Goal: Transaction & Acquisition: Purchase product/service

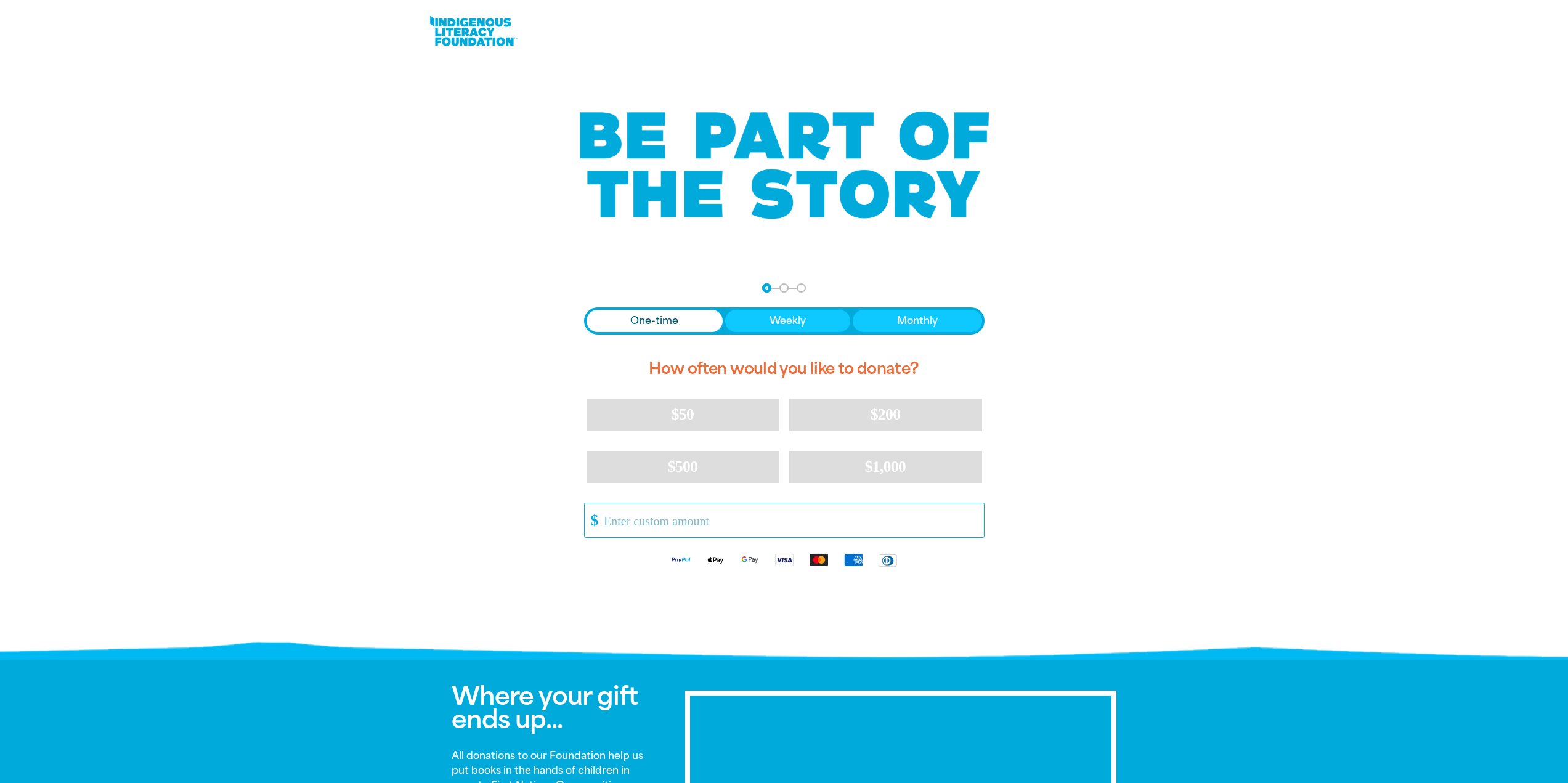
click at [625, 523] on input "Other Amount" at bounding box center [789, 520] width 388 height 34
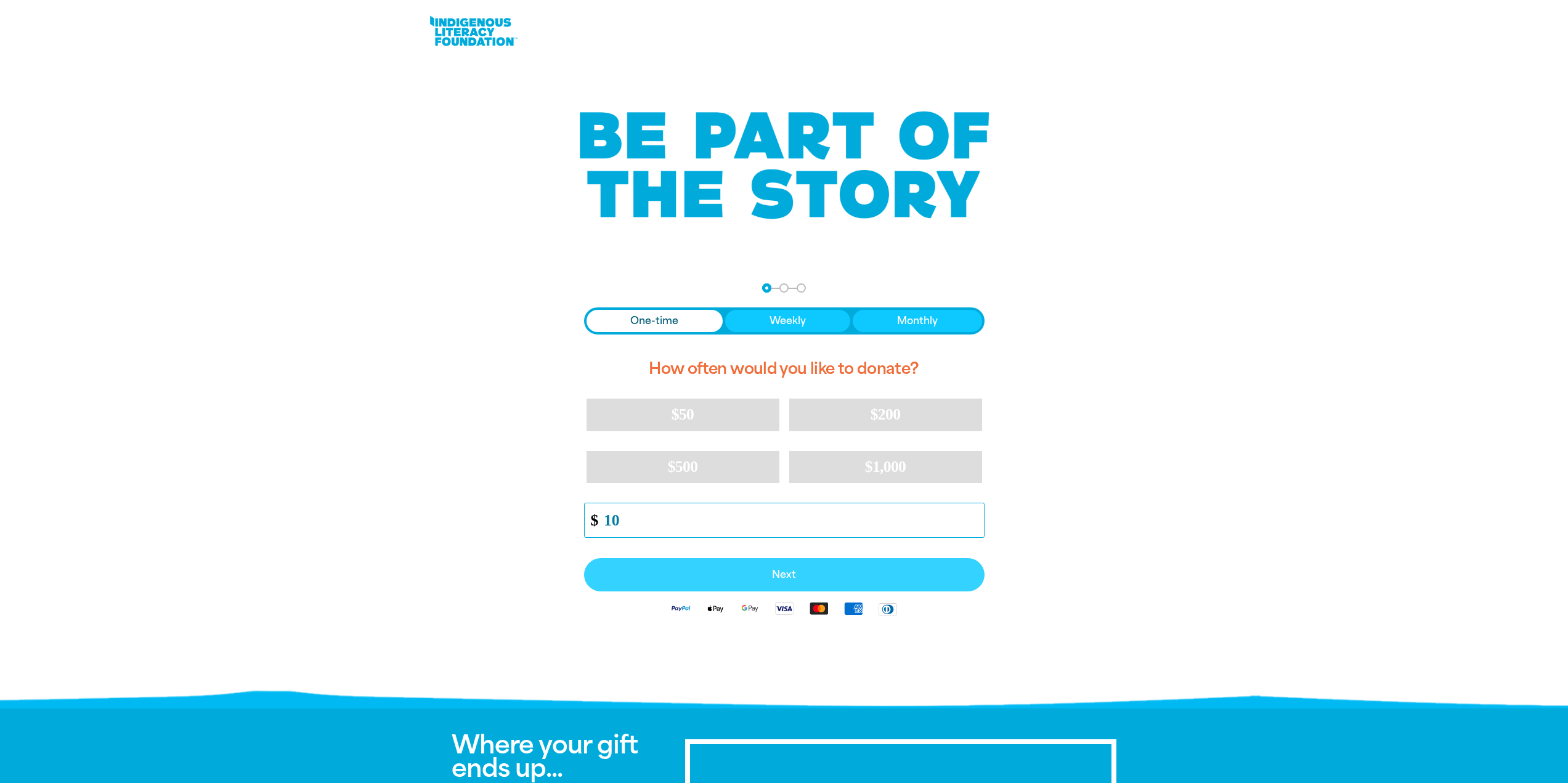
type input "10"
click at [826, 577] on span "Next" at bounding box center [784, 575] width 374 height 10
select select "AU"
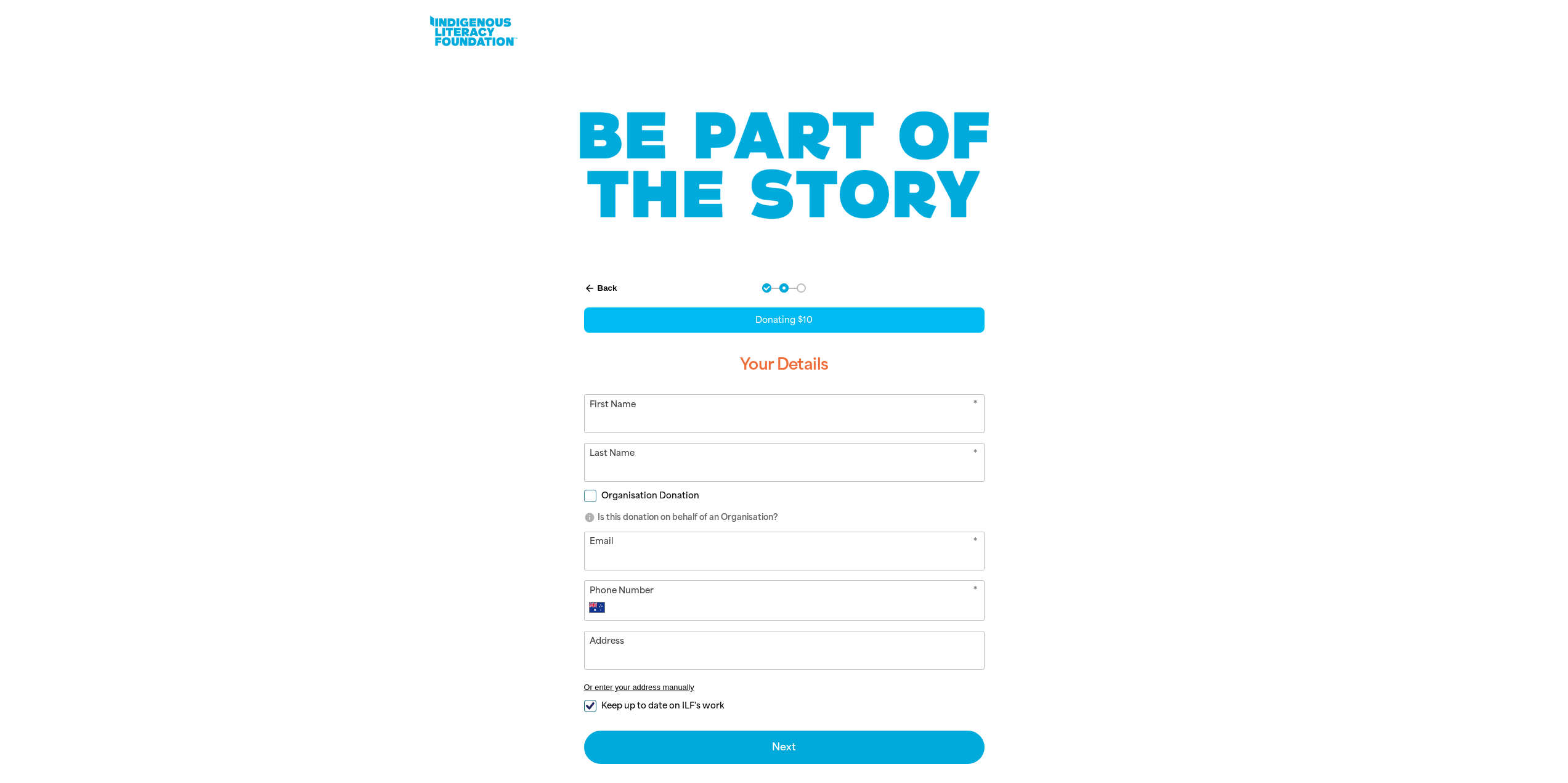
click at [691, 421] on input "First Name" at bounding box center [784, 414] width 399 height 38
type input "Don"
type input "[PERSON_NAME]"
click at [670, 547] on input "Email" at bounding box center [784, 551] width 399 height 38
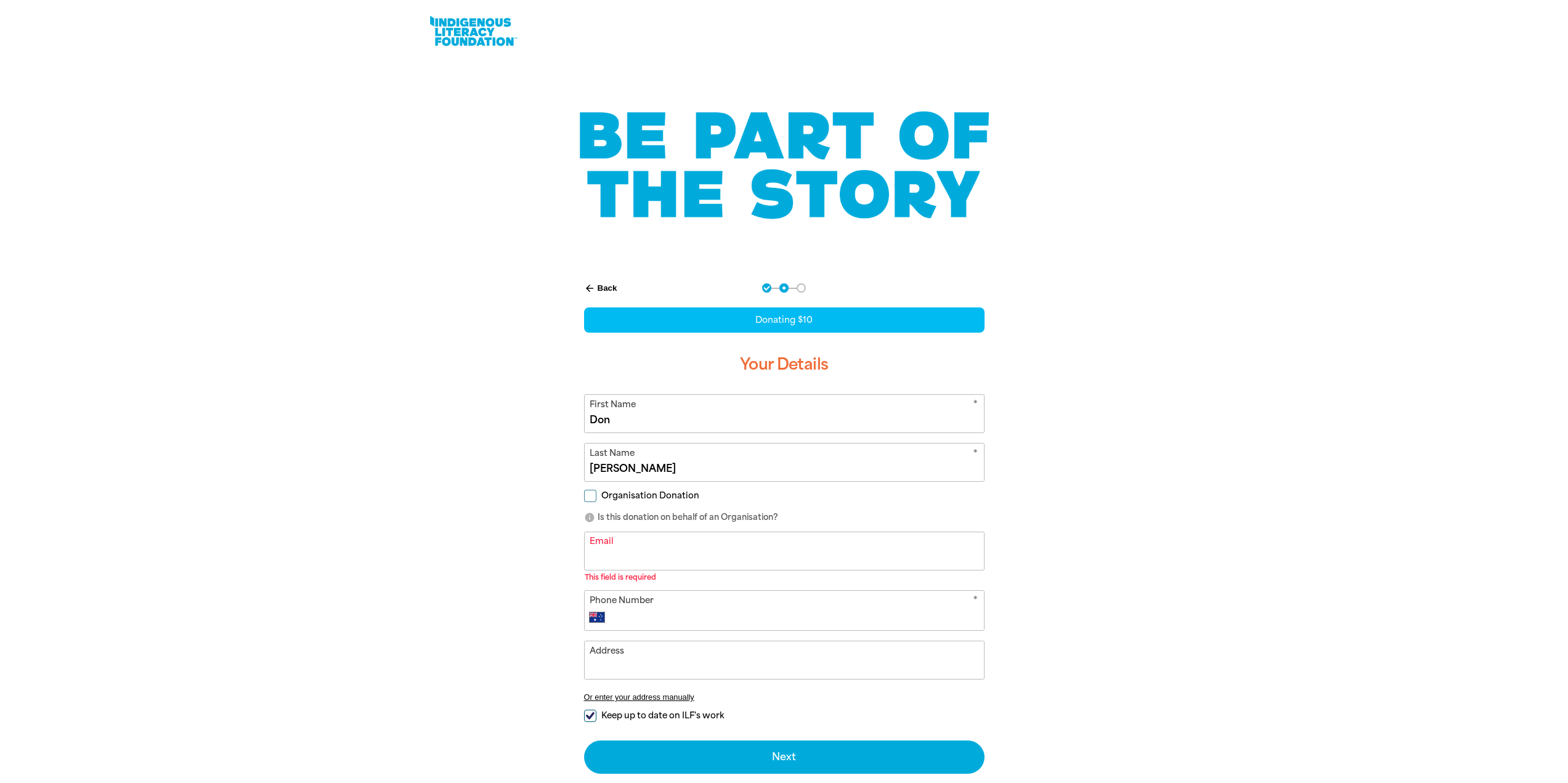
click at [589, 495] on input "Organisation Donation" at bounding box center [590, 495] width 12 height 12
checkbox input "true"
select select "AU"
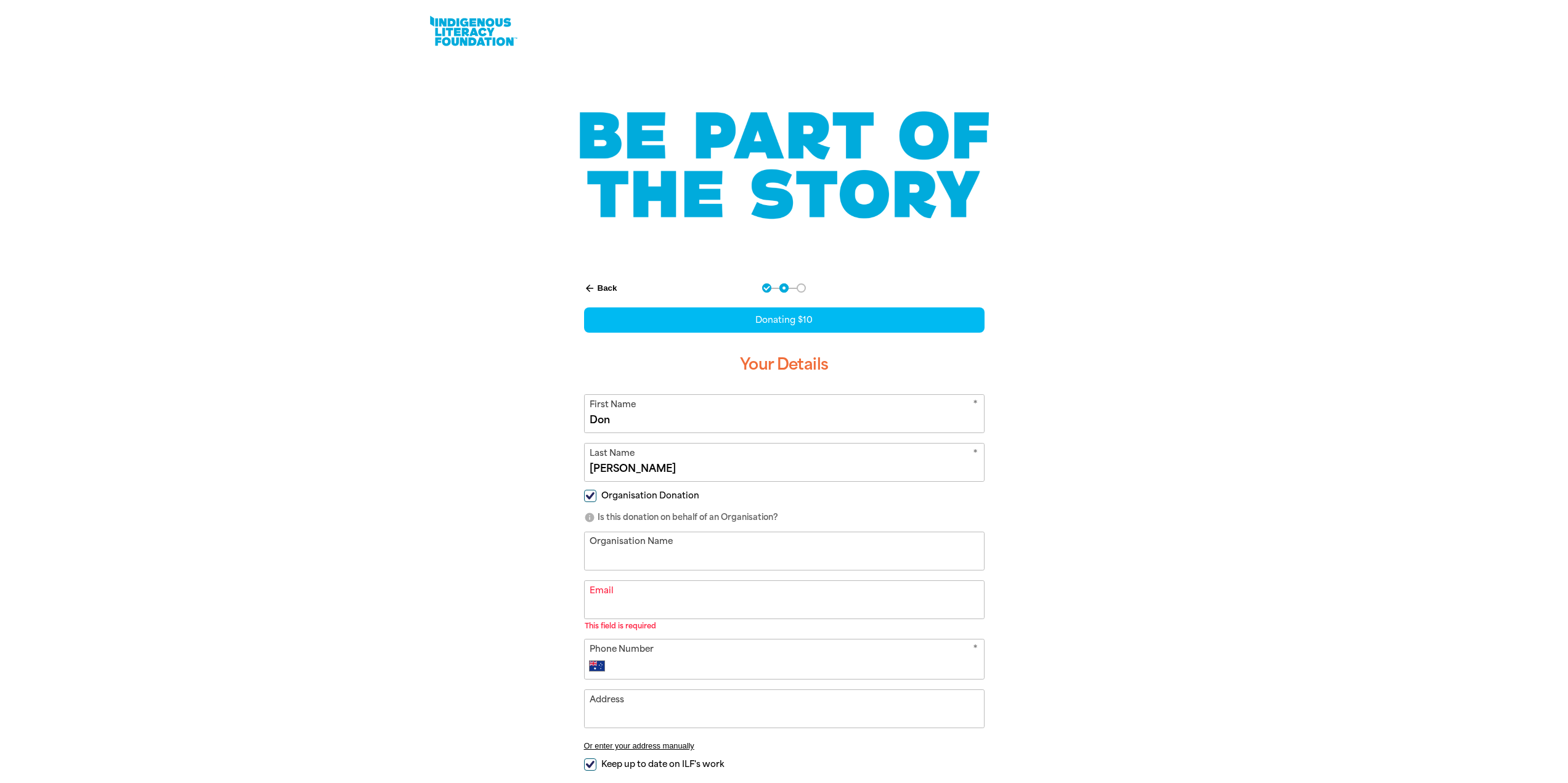
click at [642, 562] on input "Organisation Name" at bounding box center [784, 551] width 399 height 38
type input "[GEOGRAPHIC_DATA]"
type input "[EMAIL_ADDRESS][PERSON_NAME][DOMAIN_NAME]"
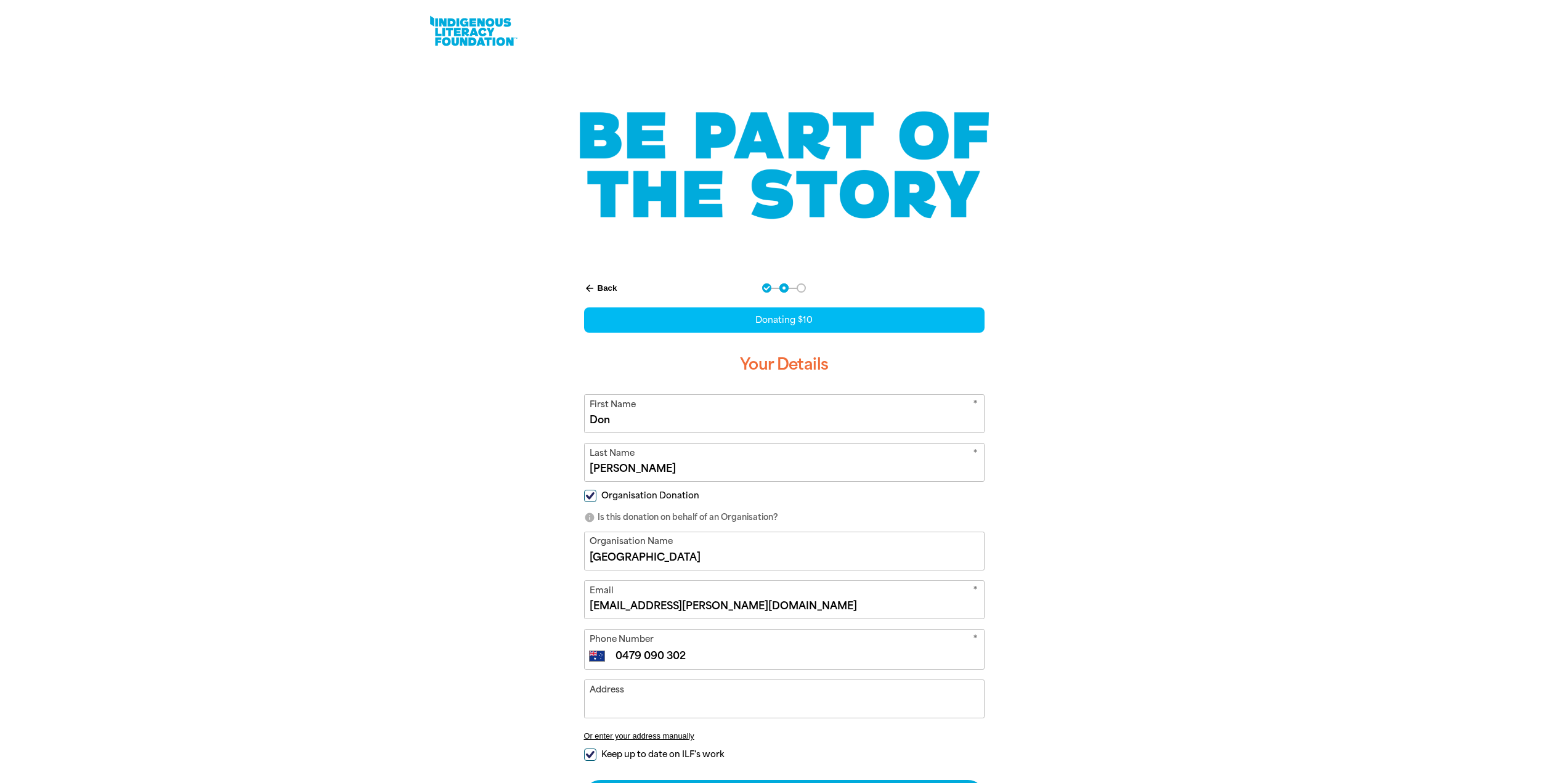
type input "0479 090 302"
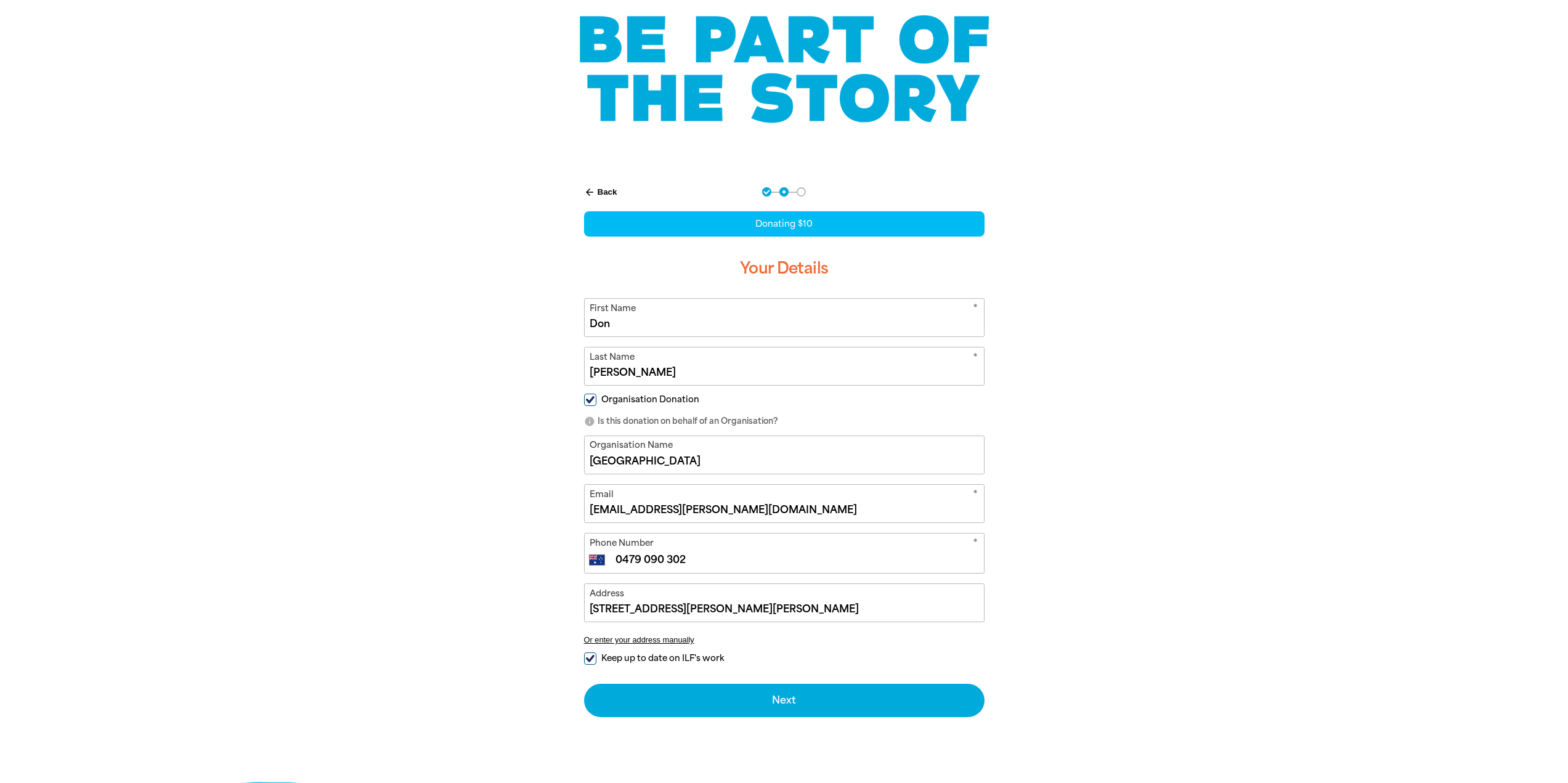
scroll to position [123, 0]
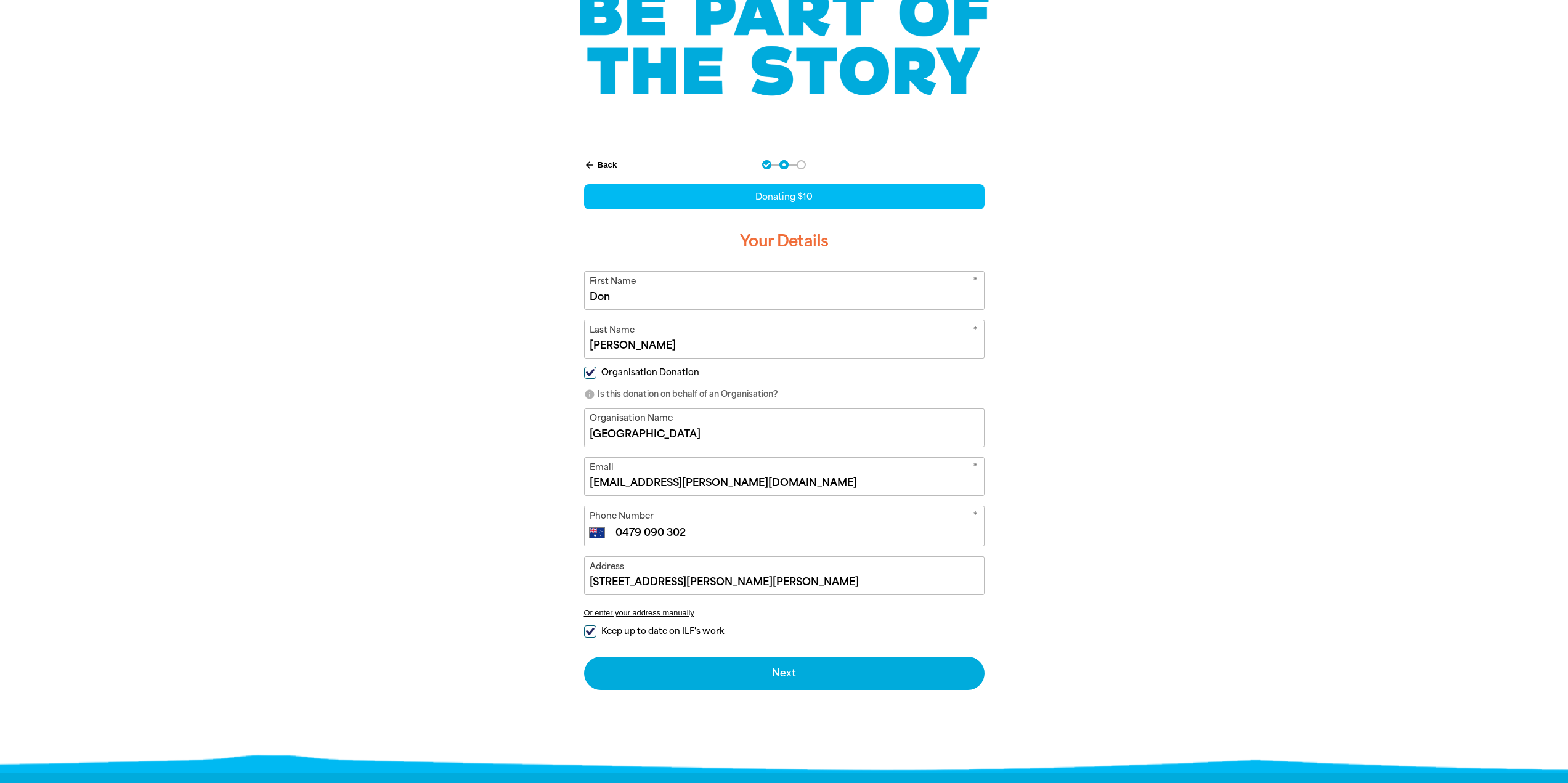
type input "[STREET_ADDRESS][PERSON_NAME][PERSON_NAME]"
click at [586, 631] on input "Keep up to date on ILF's work" at bounding box center [590, 630] width 12 height 12
checkbox input "false"
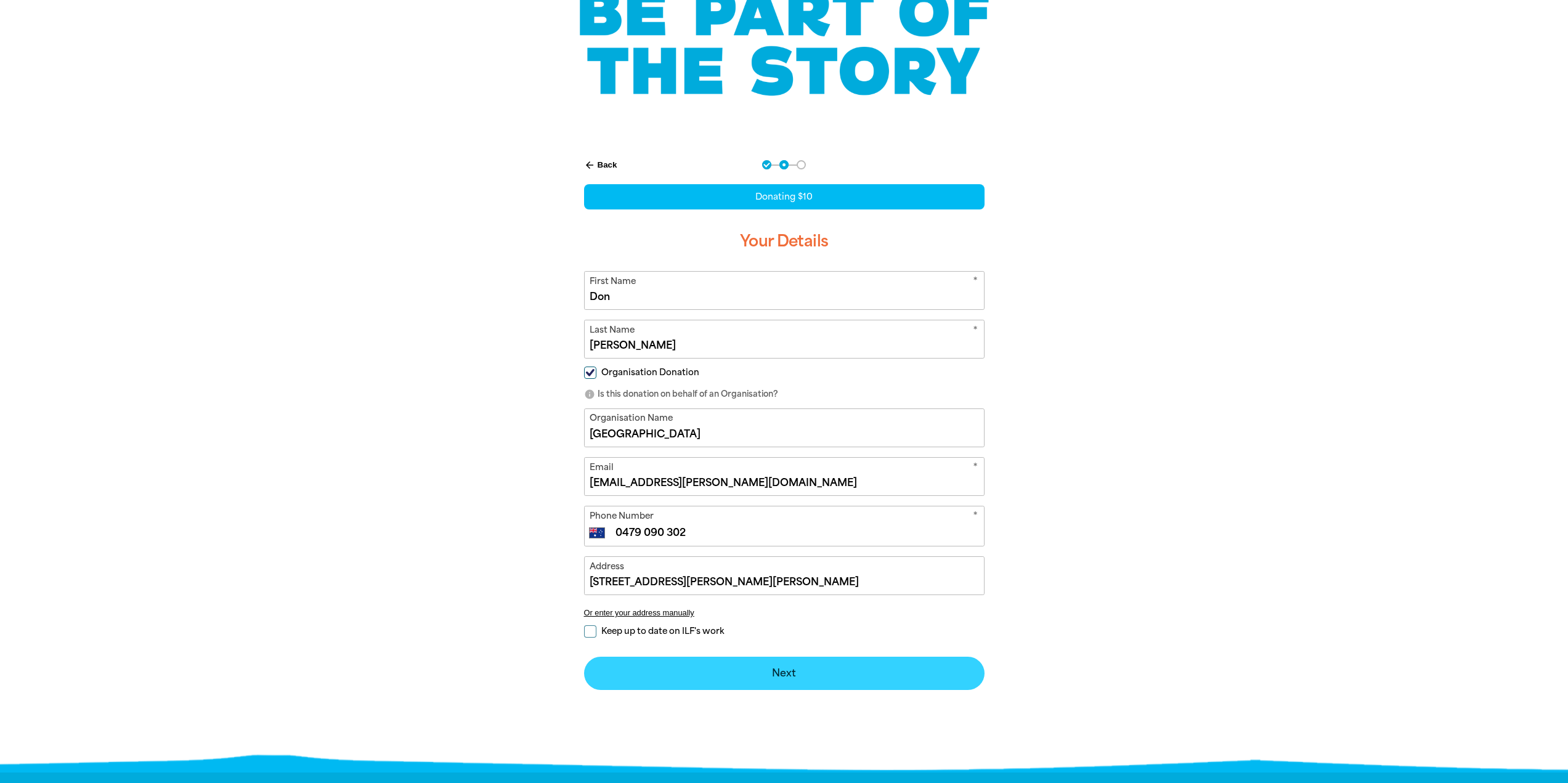
click at [705, 680] on button "Next chevron_right" at bounding box center [784, 673] width 401 height 33
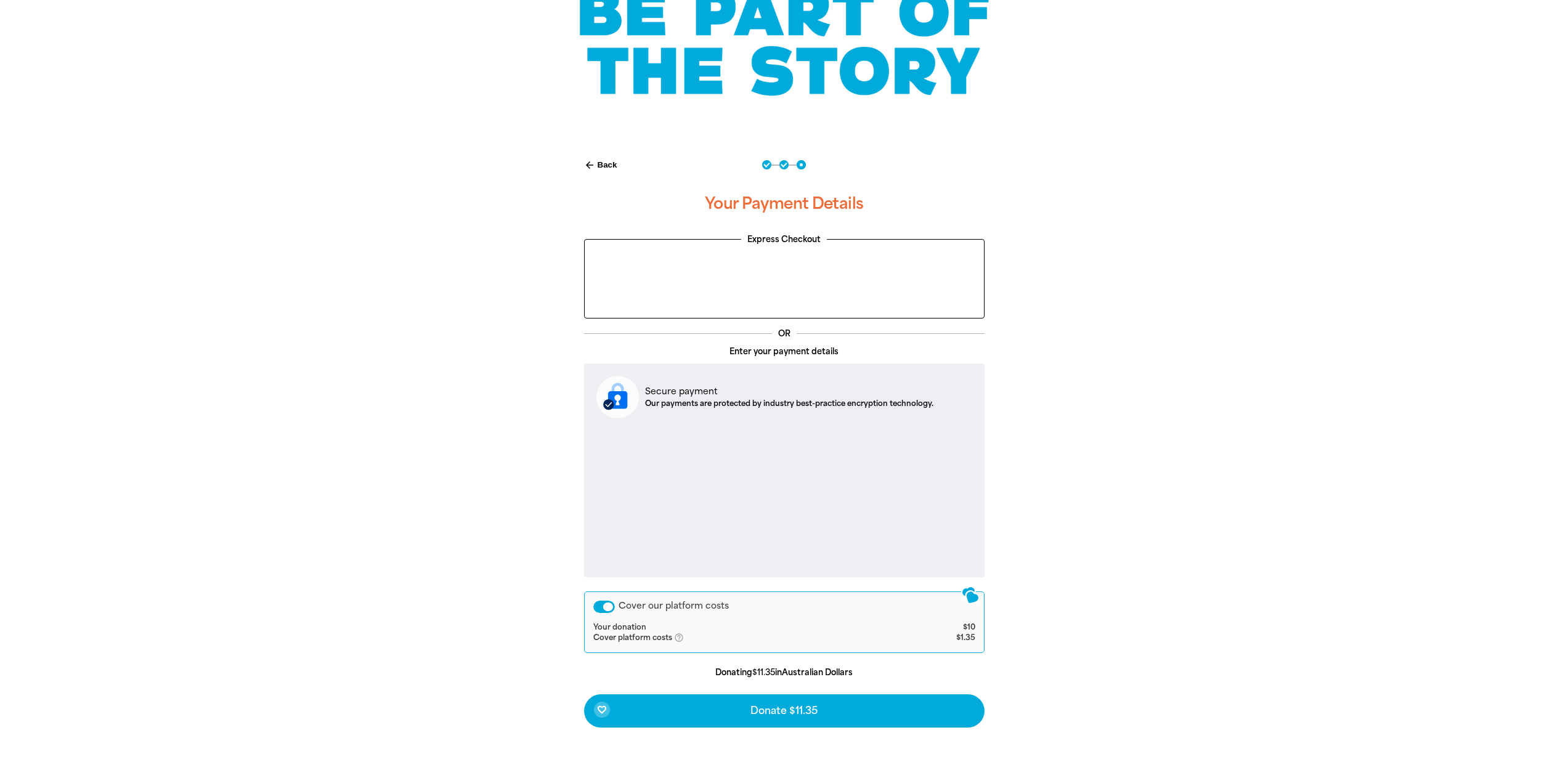
click at [596, 608] on div "Cover our platform costs" at bounding box center [604, 606] width 21 height 12
click at [602, 608] on div "Cover our platform costs" at bounding box center [604, 606] width 21 height 12
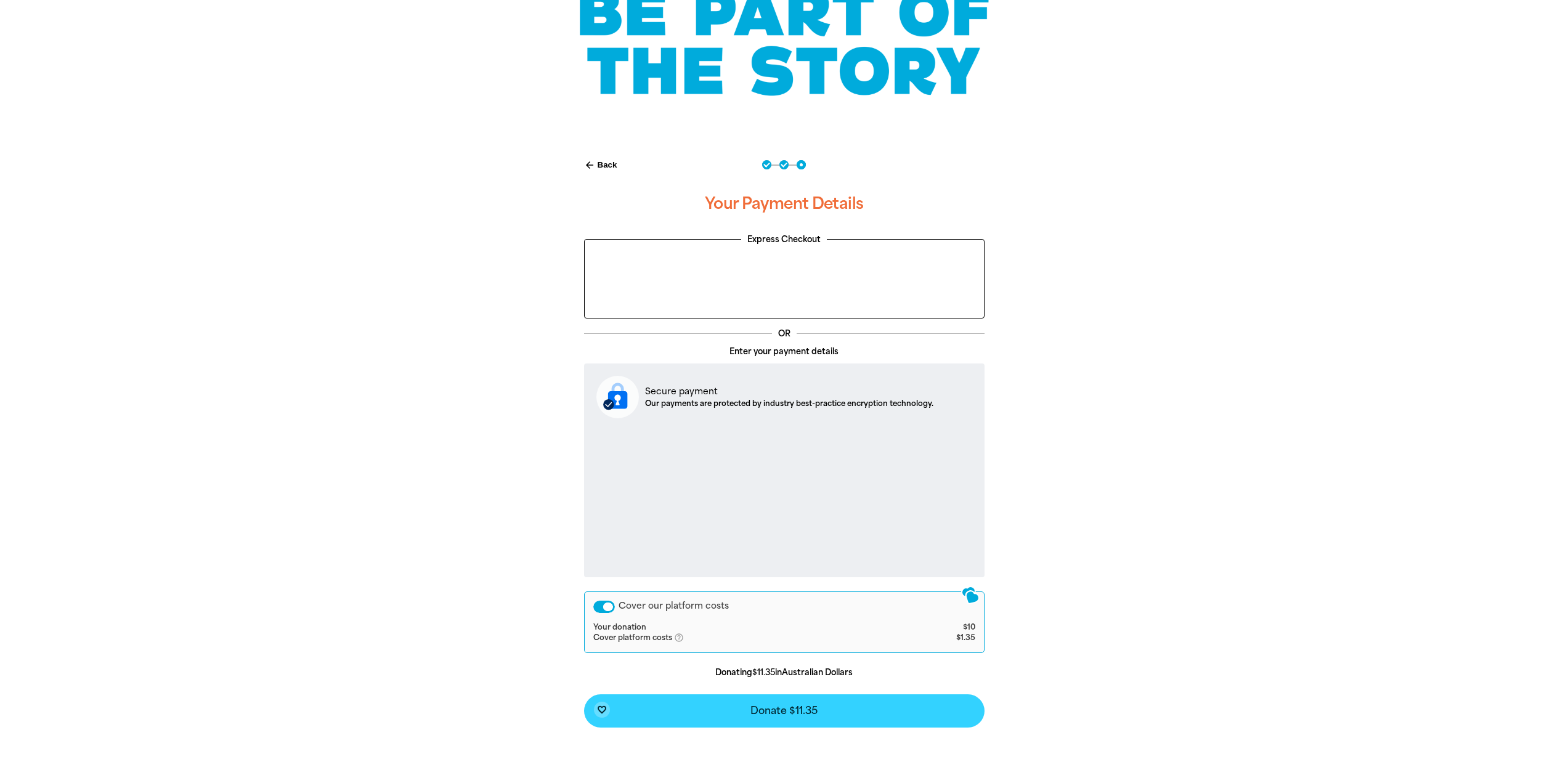
click at [819, 717] on button "favorite_border Donate $11.35" at bounding box center [784, 710] width 401 height 33
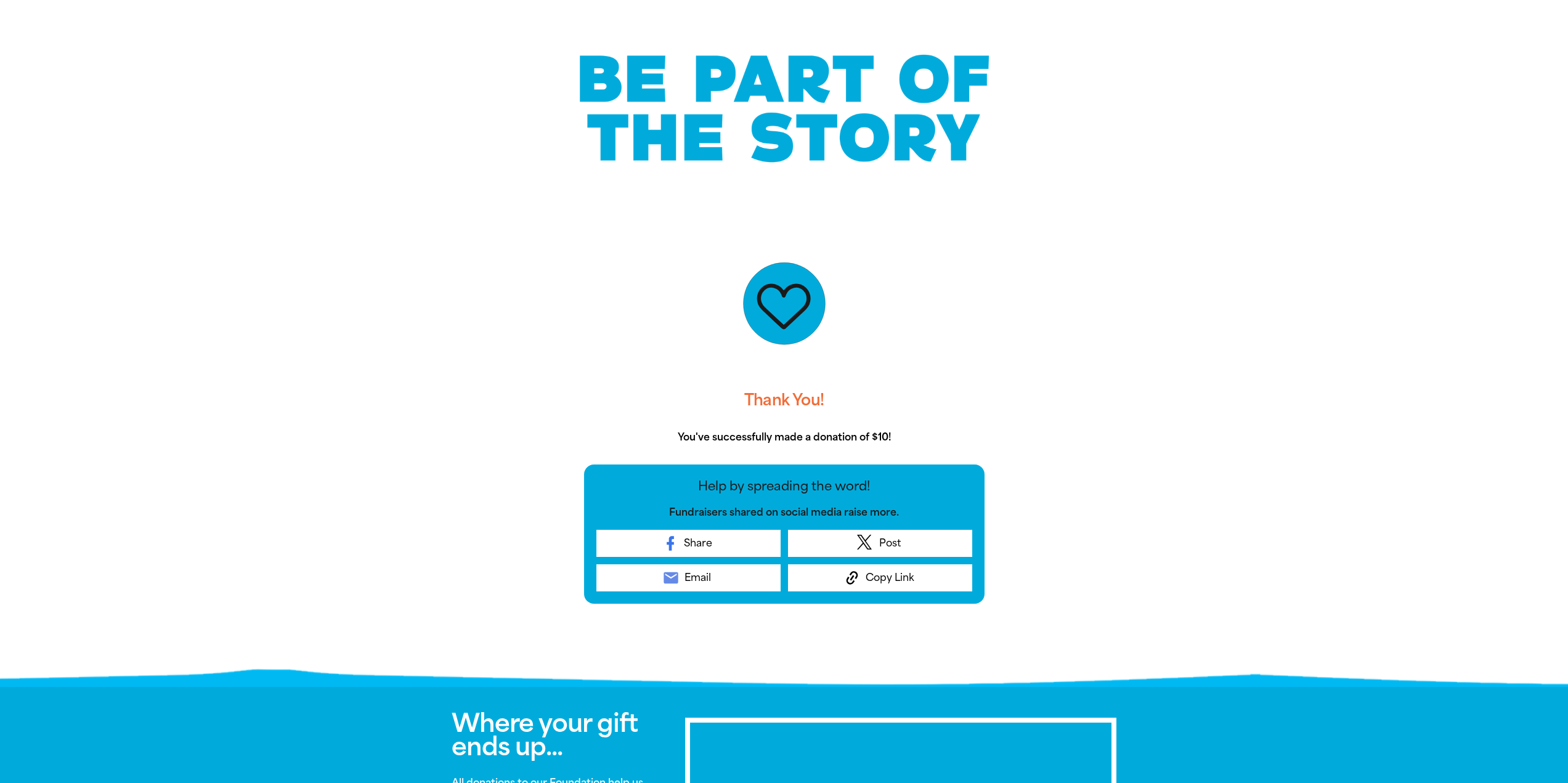
scroll to position [0, 0]
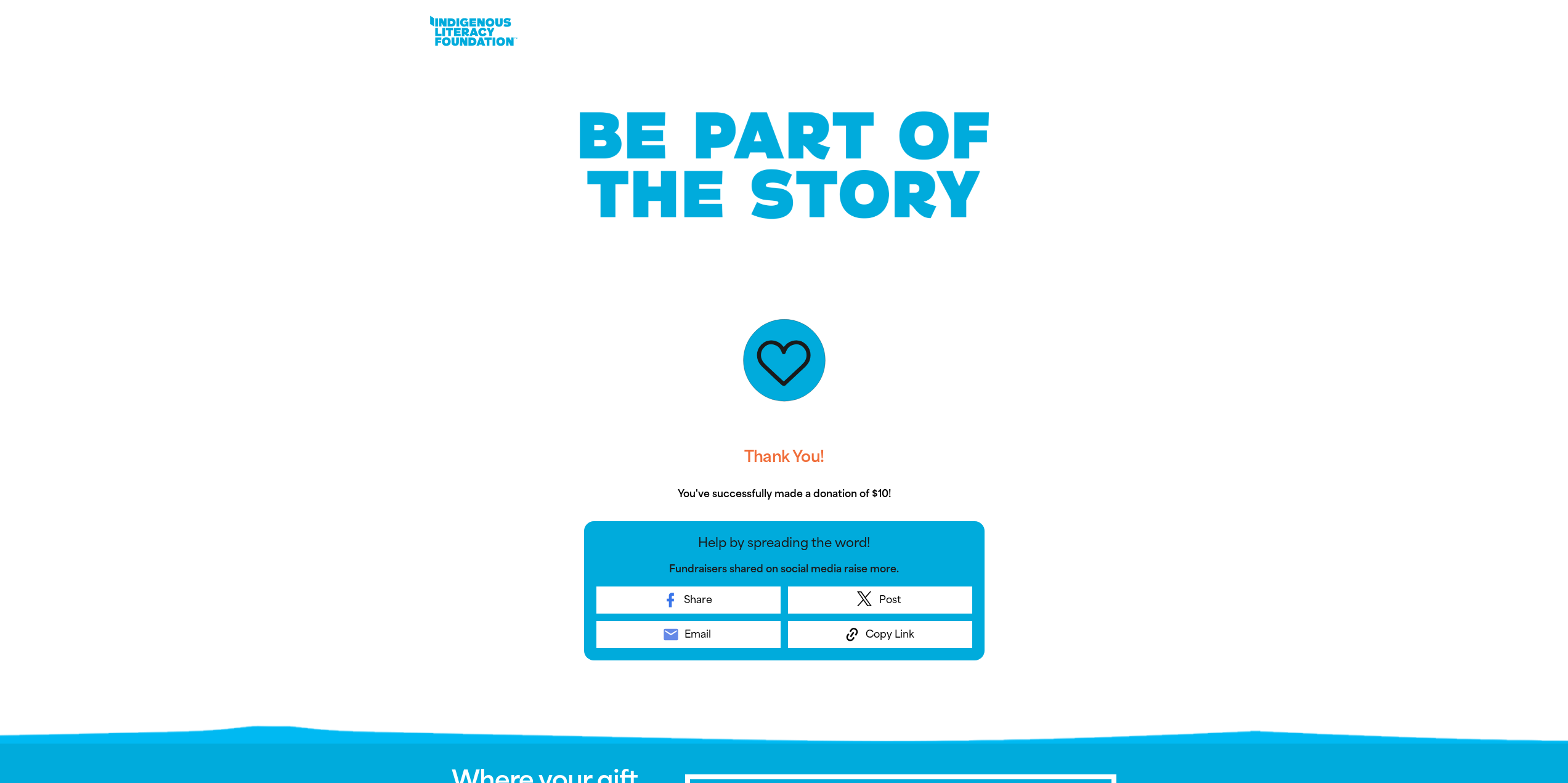
click at [477, 215] on div at bounding box center [785, 165] width 666 height 157
